Goal: Navigation & Orientation: Understand site structure

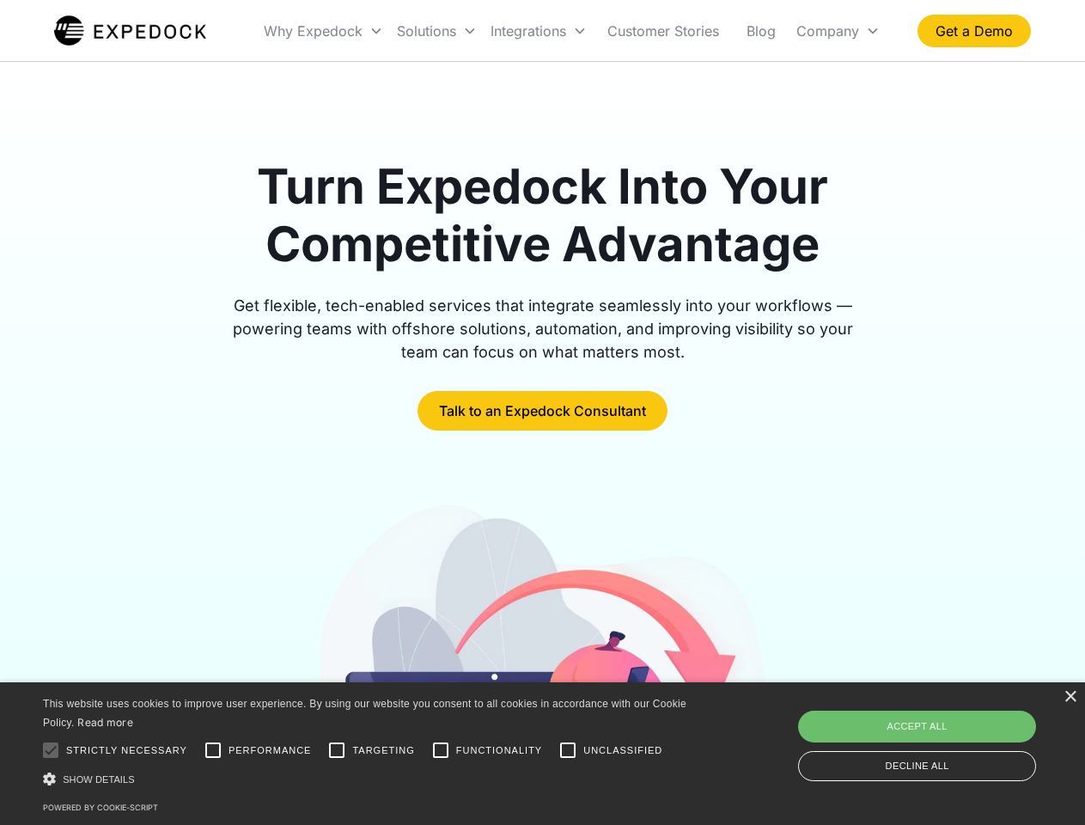
click at [572, 31] on div "Integrations" at bounding box center [539, 31] width 110 height 58
click at [324, 31] on div "Why Expedock" at bounding box center [313, 30] width 99 height 17
click at [437, 31] on div "Solutions" at bounding box center [426, 30] width 59 height 17
click at [539, 31] on div "Integrations" at bounding box center [529, 30] width 76 height 17
click at [838, 31] on div "Company" at bounding box center [828, 30] width 63 height 17
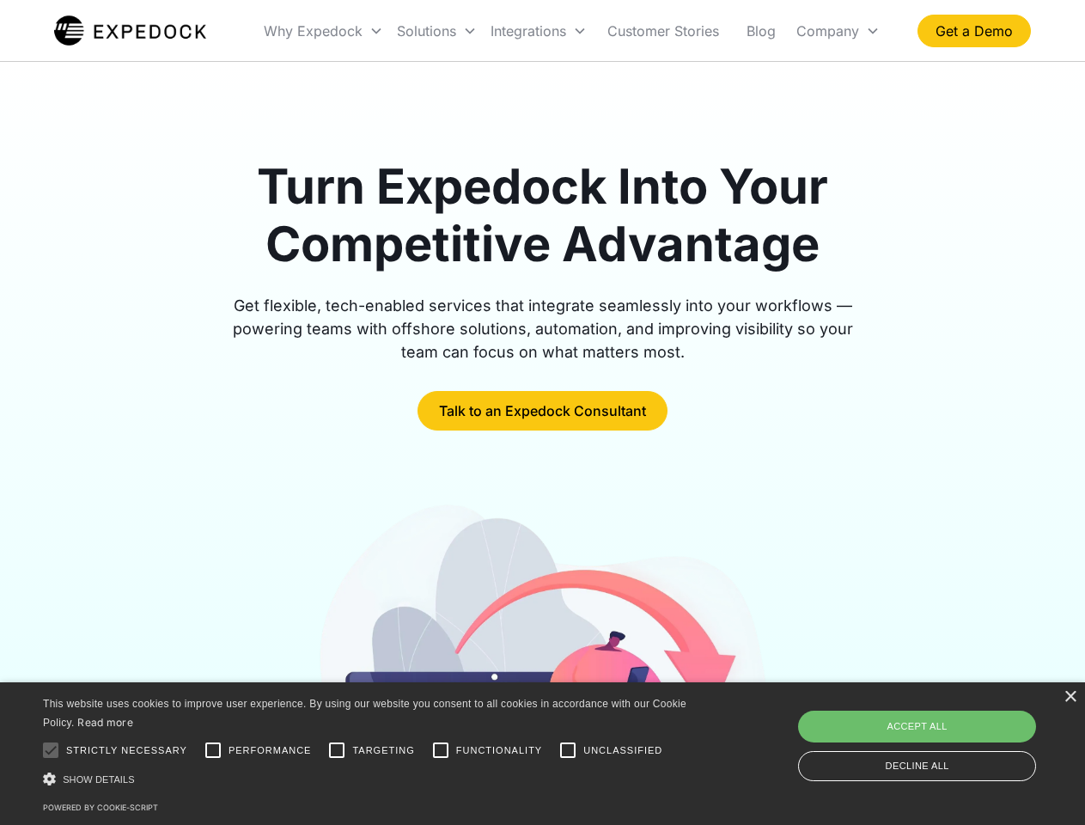
click at [51, 750] on div at bounding box center [51, 750] width 34 height 34
click at [213, 750] on input "Performance" at bounding box center [213, 750] width 34 height 34
checkbox input "true"
click at [337, 750] on input "Targeting" at bounding box center [337, 750] width 34 height 34
checkbox input "true"
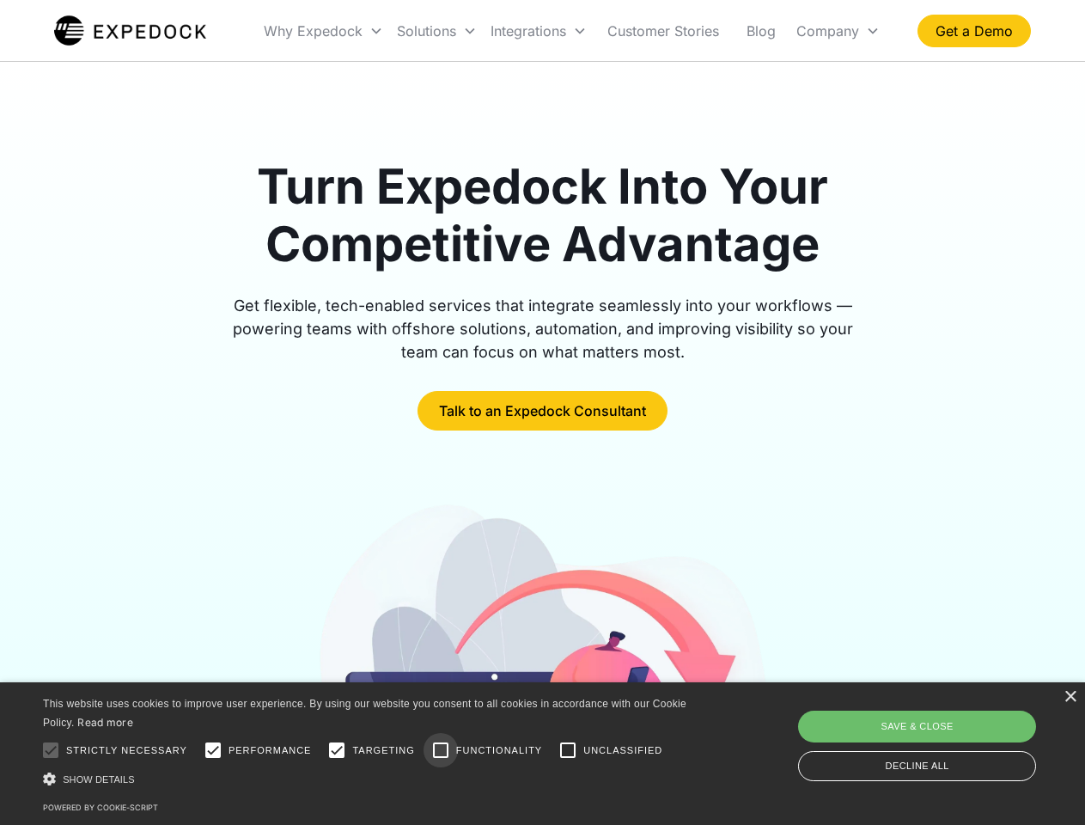
click at [441, 750] on input "Functionality" at bounding box center [441, 750] width 34 height 34
checkbox input "true"
click at [568, 750] on input "Unclassified" at bounding box center [568, 750] width 34 height 34
checkbox input "true"
